Goal: Information Seeking & Learning: Learn about a topic

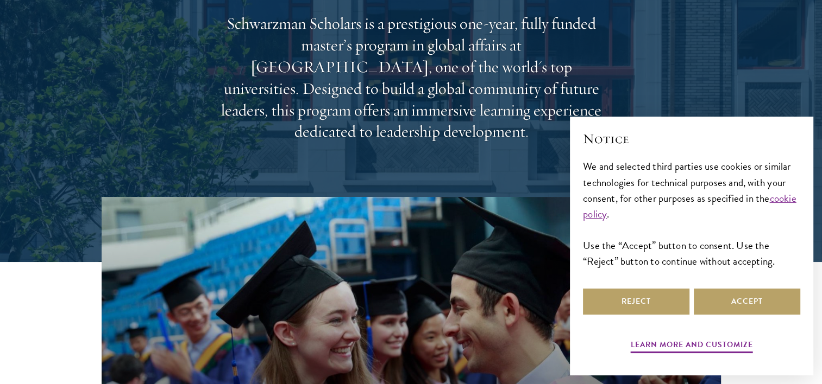
scroll to position [148, 0]
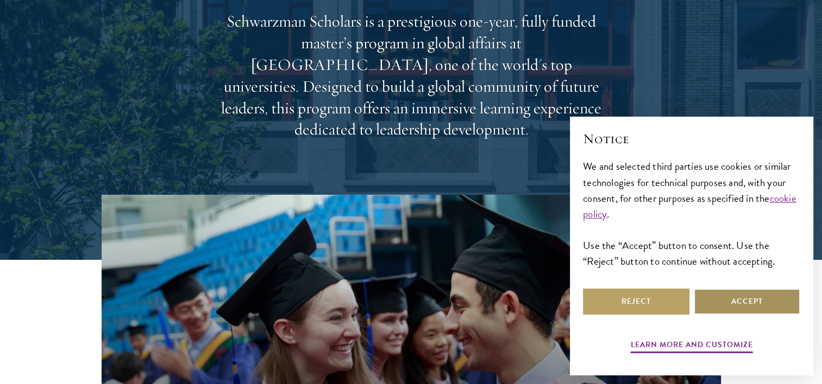
click at [754, 302] on button "Accept" at bounding box center [746, 302] width 106 height 26
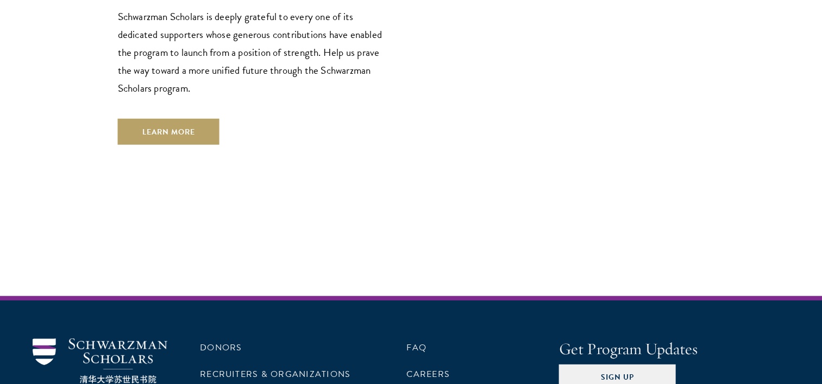
scroll to position [3133, 0]
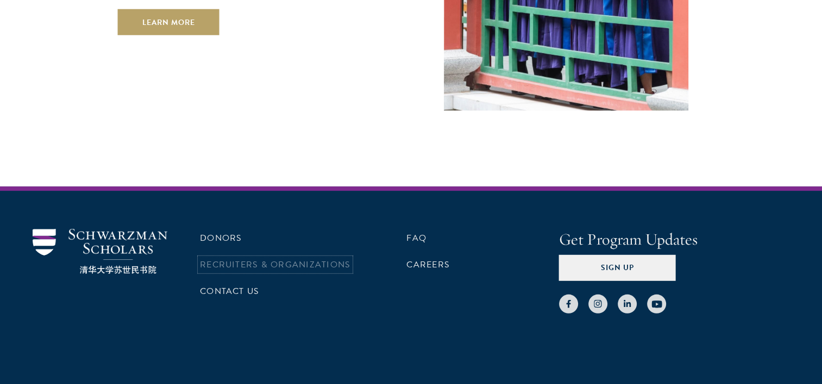
click at [260, 258] on link "Recruiters & Organizations" at bounding box center [275, 264] width 150 height 13
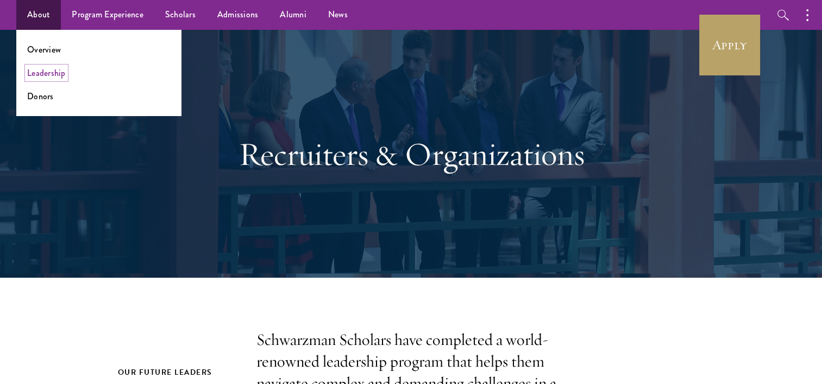
click at [52, 75] on link "Leadership" at bounding box center [46, 73] width 39 height 12
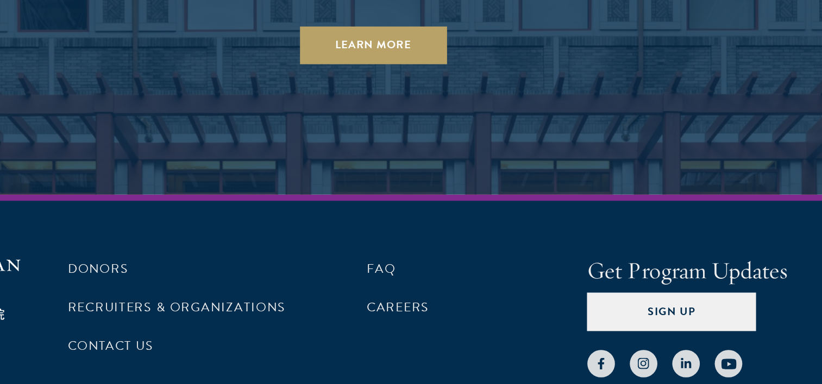
scroll to position [3823, 0]
